Goal: Find specific page/section: Find specific page/section

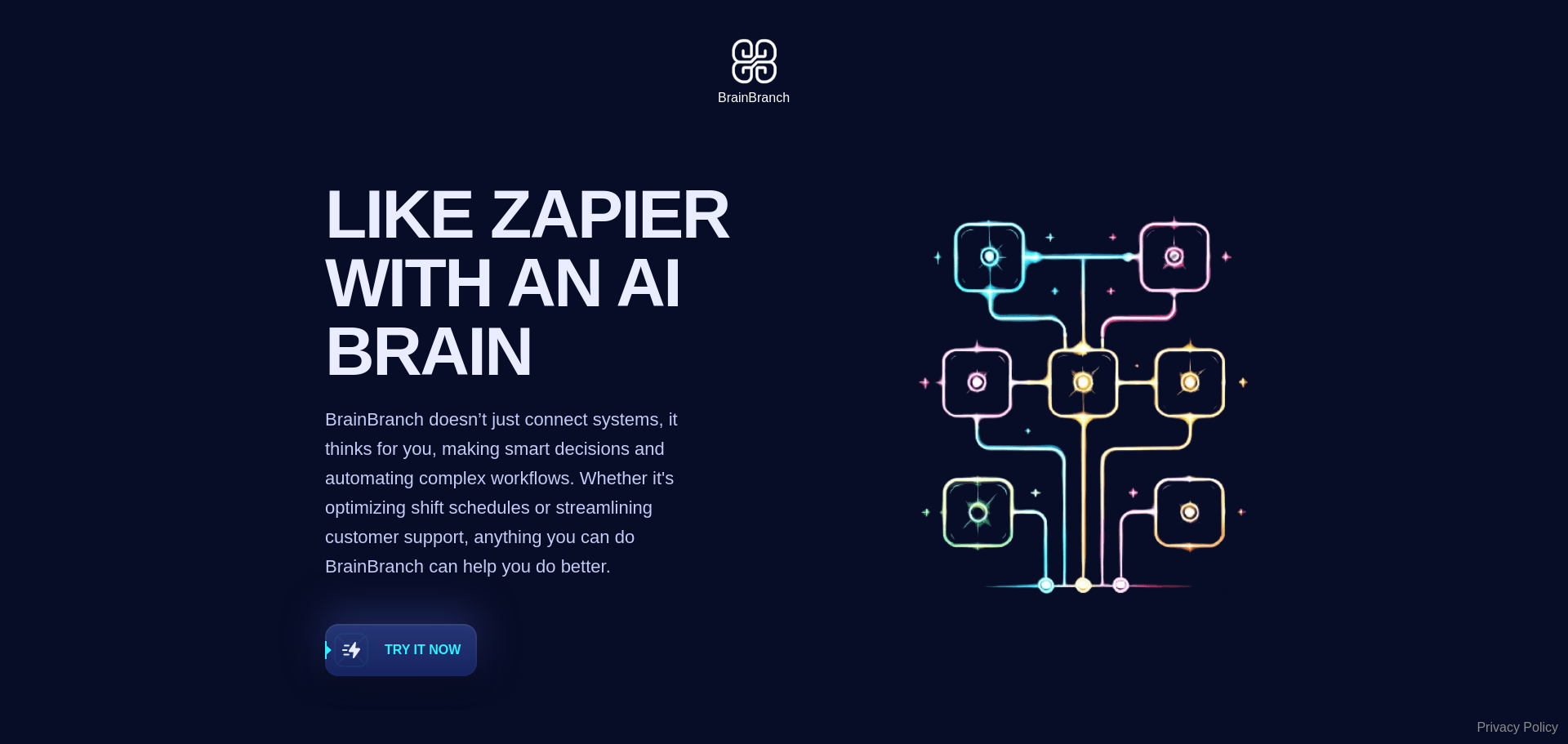
click at [741, 109] on header "BrainBranch" at bounding box center [784, 55] width 1568 height 111
click at [743, 83] on img at bounding box center [754, 60] width 62 height 55
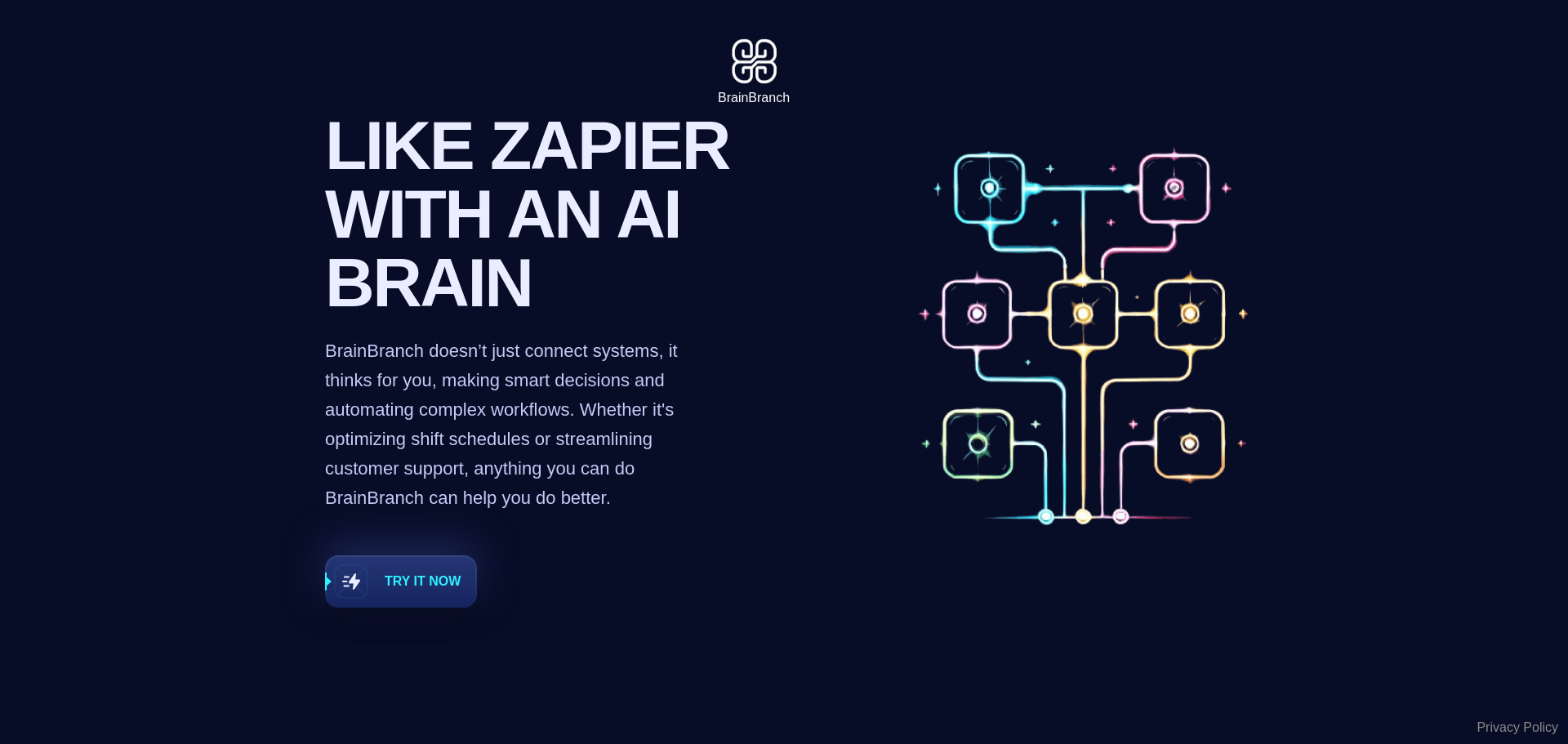
click at [401, 532] on div "Like Zapier with an AI brain BrainBranch doesn’t just connect systems, it think…" at bounding box center [534, 363] width 418 height 503
click at [443, 599] on div "Like Zapier with an AI brain BrainBranch doesn’t just connect systems, it think…" at bounding box center [534, 363] width 418 height 503
click at [438, 595] on span "Try it now" at bounding box center [400, 581] width 148 height 49
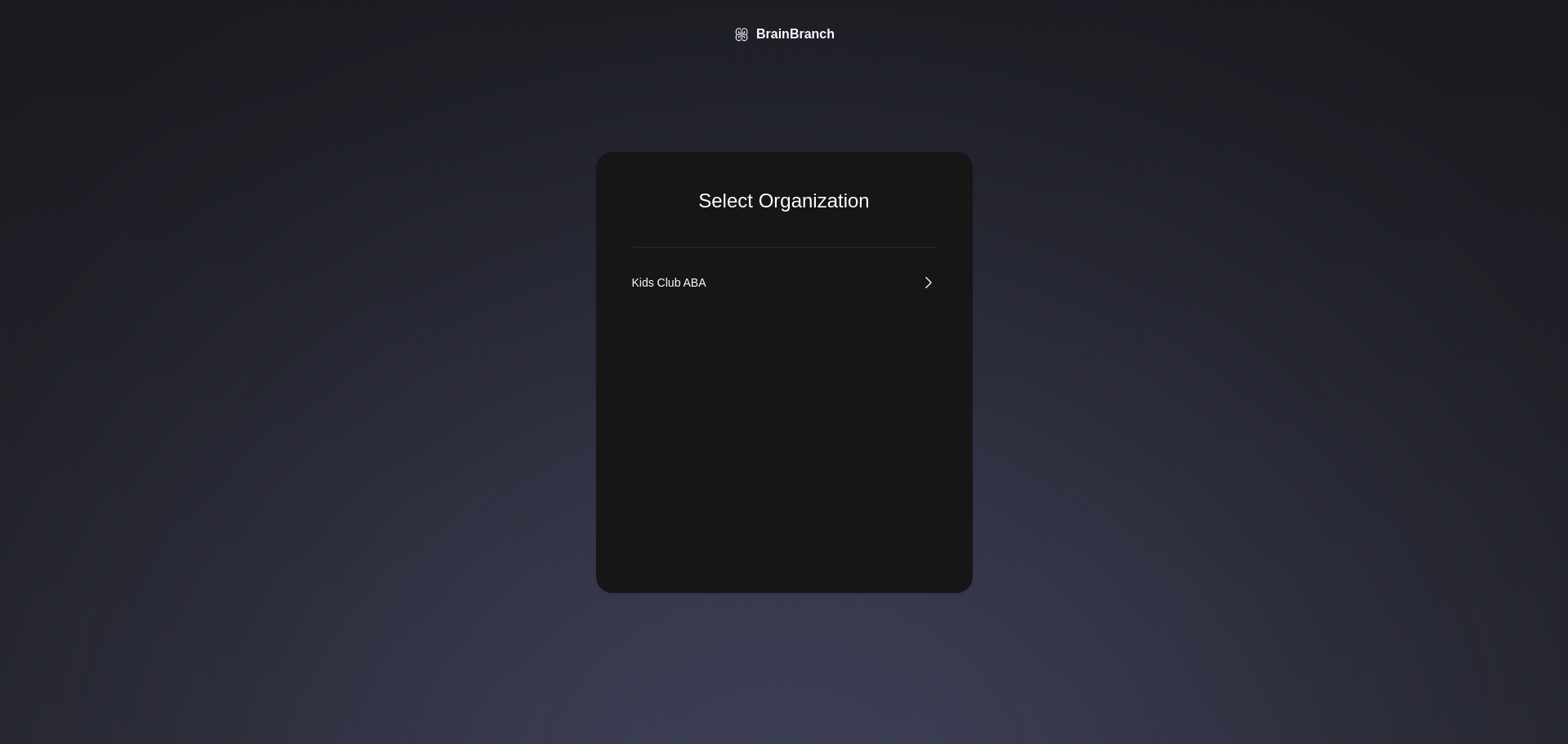
click at [674, 284] on div "Kids Club ABA" at bounding box center [669, 283] width 75 height 17
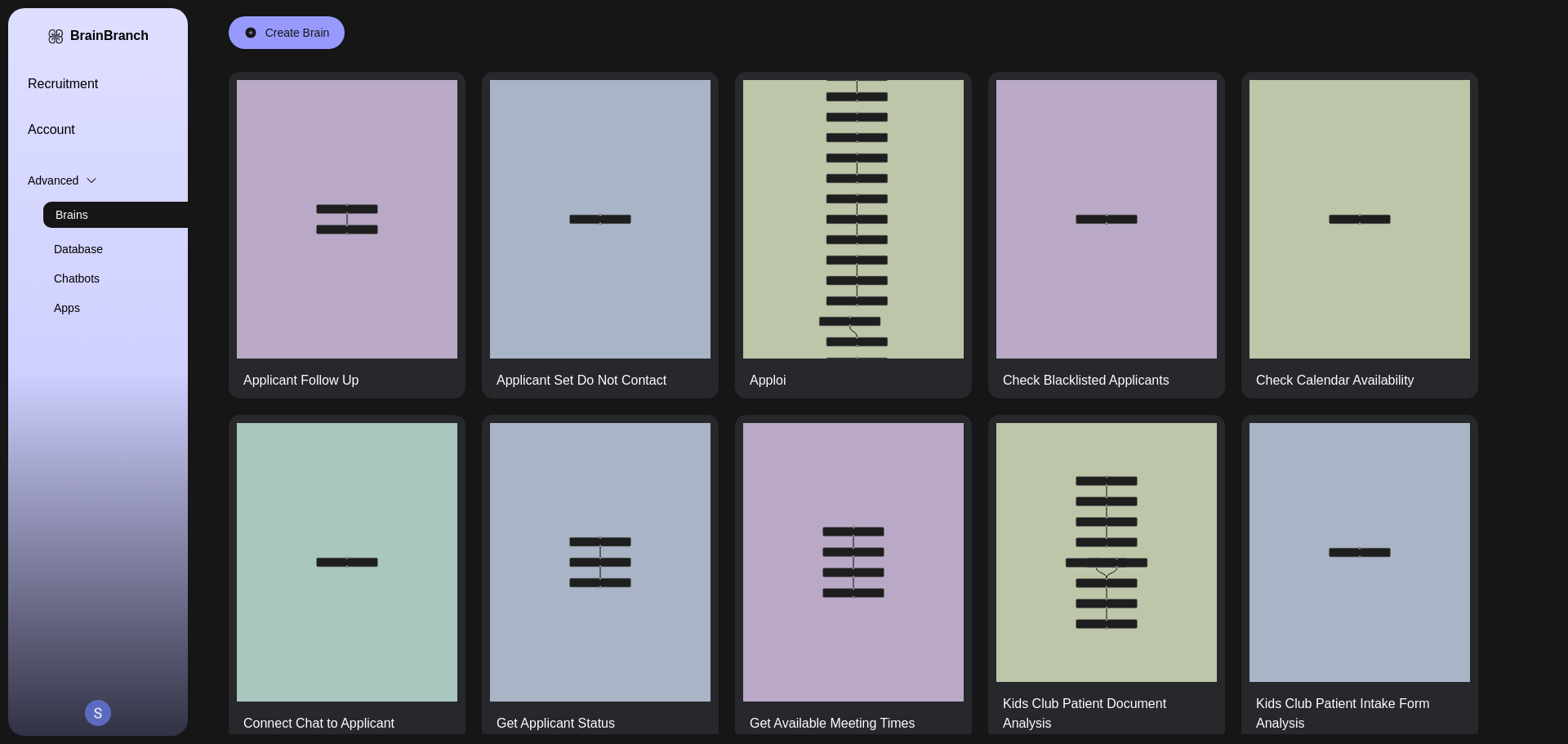
click at [62, 79] on link "Recruitment" at bounding box center [117, 84] width 179 height 19
